Goal: Task Accomplishment & Management: Use online tool/utility

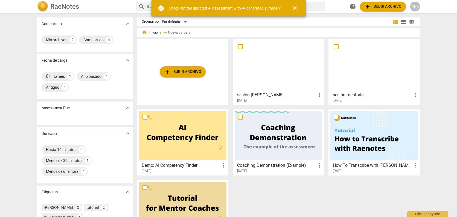
click at [194, 73] on span "add Subir archivo" at bounding box center [182, 72] width 37 height 7
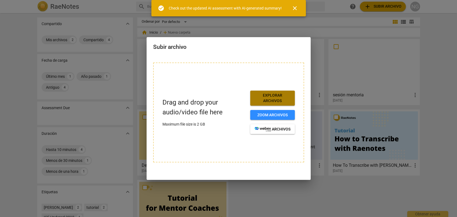
click at [272, 99] on span "Explorar archivos" at bounding box center [273, 98] width 36 height 11
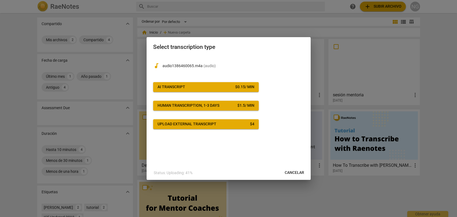
click at [237, 124] on span "Upload external transcript $ 4" at bounding box center [206, 124] width 97 height 5
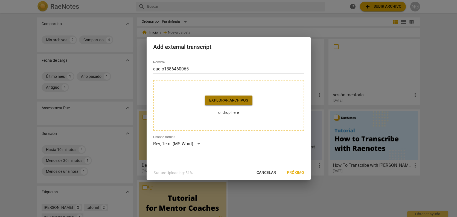
click at [239, 101] on span "Explorar archivos" at bounding box center [228, 100] width 39 height 5
click at [266, 170] on span "Cancelar" at bounding box center [266, 172] width 19 height 5
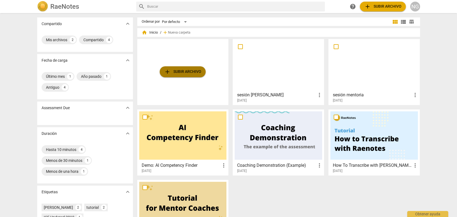
click at [197, 73] on span "add Subir archivo" at bounding box center [182, 72] width 37 height 7
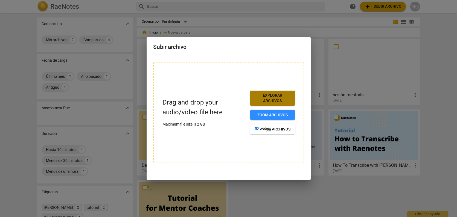
click at [260, 101] on span "Explorar archivos" at bounding box center [273, 98] width 36 height 11
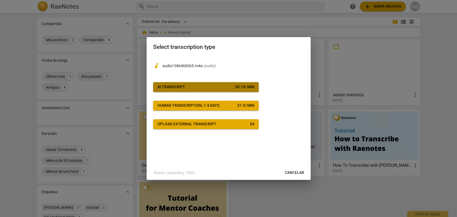
click at [226, 88] on span "AI Transcript $ 0.15 / min" at bounding box center [206, 87] width 97 height 5
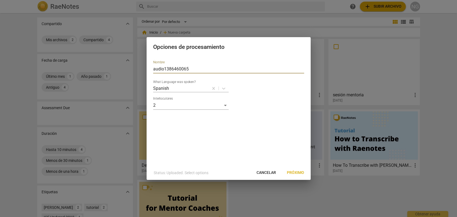
drag, startPoint x: 204, startPoint y: 69, endPoint x: 128, endPoint y: 69, distance: 76.3
click at [128, 69] on div "Opciones de procesamiento Nombre audio1386460065 What Language was spoken? Span…" at bounding box center [228, 108] width 457 height 217
type input "mentoría 3"
click at [215, 135] on div "Nombre mentoría 3 What Language was spoken? Spanish Interlocutores 2" at bounding box center [229, 111] width 164 height 110
click at [295, 175] on span "Próximo" at bounding box center [295, 172] width 17 height 5
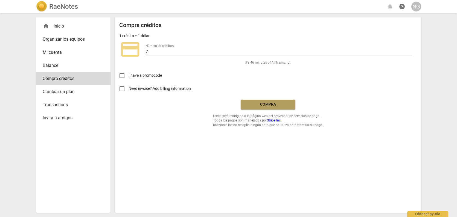
click at [262, 104] on span "Compra" at bounding box center [268, 104] width 46 height 5
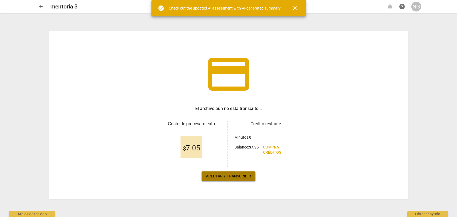
click at [222, 181] on button "Aceptar y transcribir" at bounding box center [229, 177] width 54 height 10
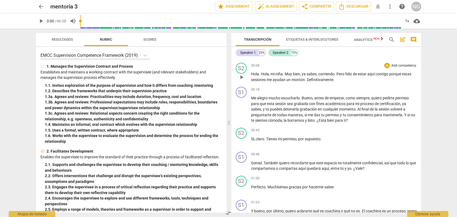
scroll to position [22, 0]
click at [357, 7] on span "Descargar" at bounding box center [353, 6] width 30 height 7
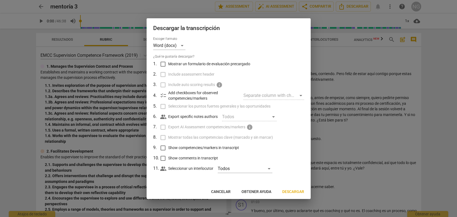
click at [290, 192] on span "Descargar" at bounding box center [293, 192] width 22 height 5
